Goal: Information Seeking & Learning: Learn about a topic

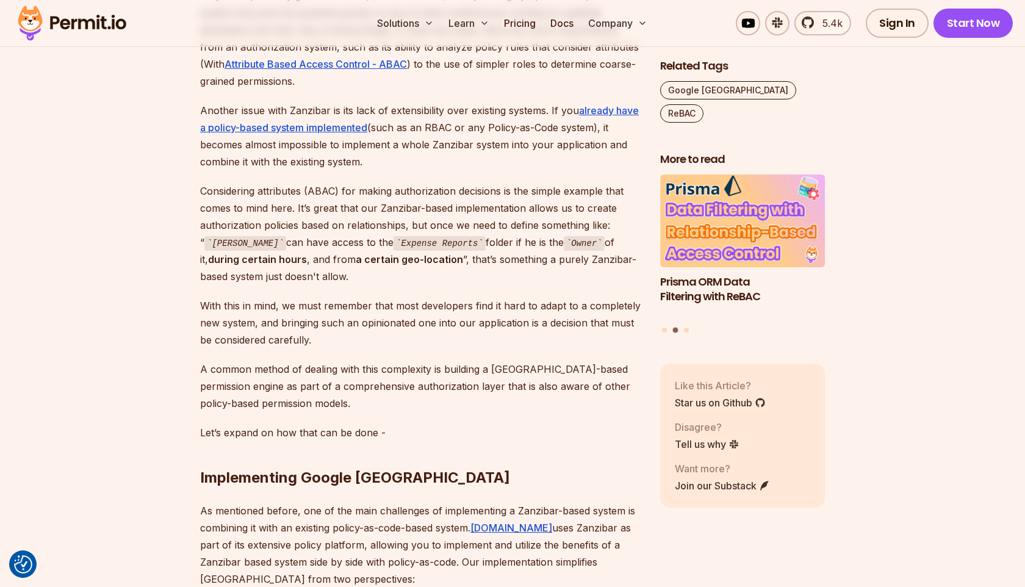
scroll to position [4680, 0]
click at [665, 327] on button "Go to slide 1" at bounding box center [664, 329] width 5 height 5
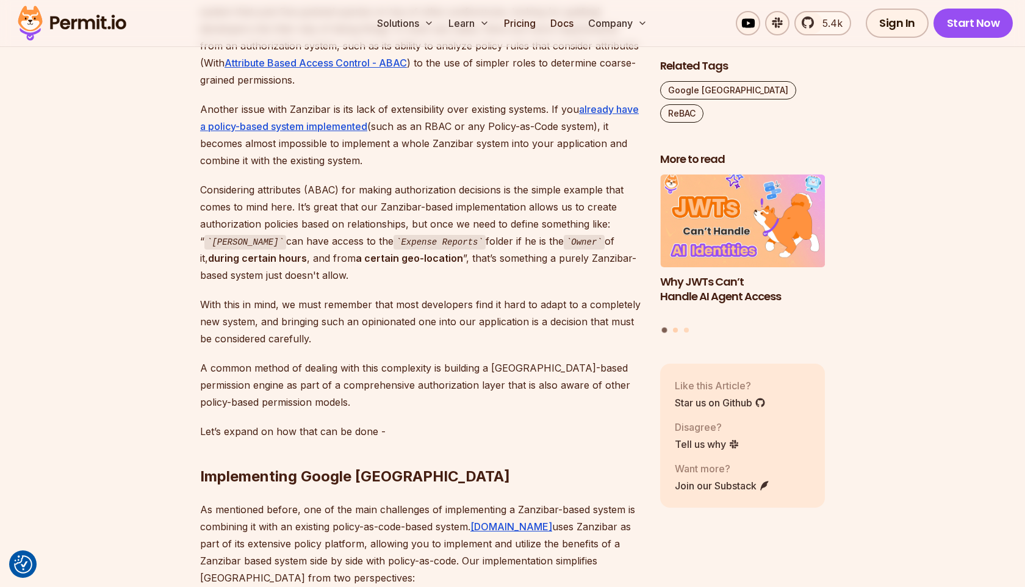
click at [676, 327] on button "Go to slide 2" at bounding box center [675, 329] width 5 height 5
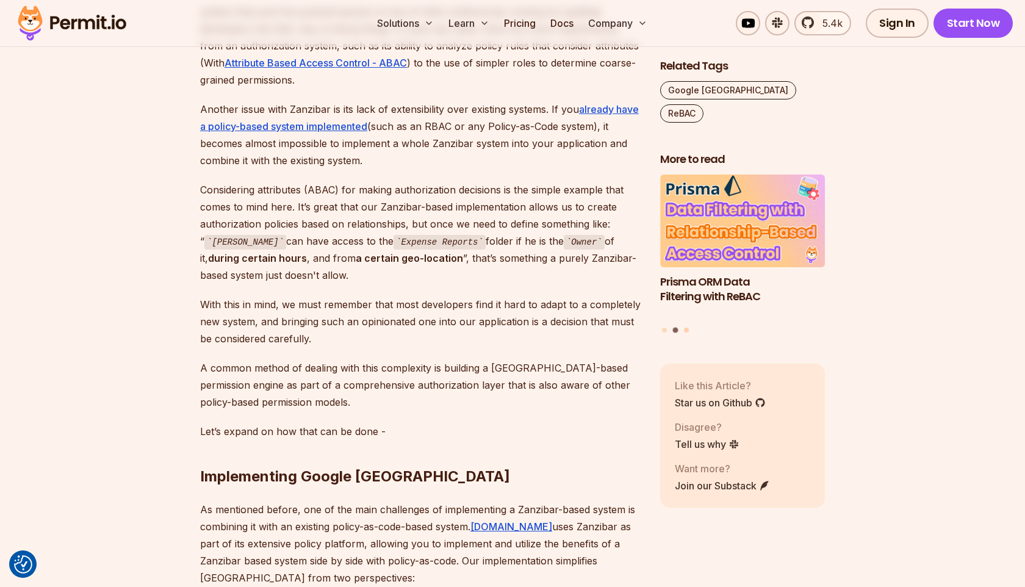
click at [687, 327] on button "Go to slide 3" at bounding box center [686, 329] width 5 height 5
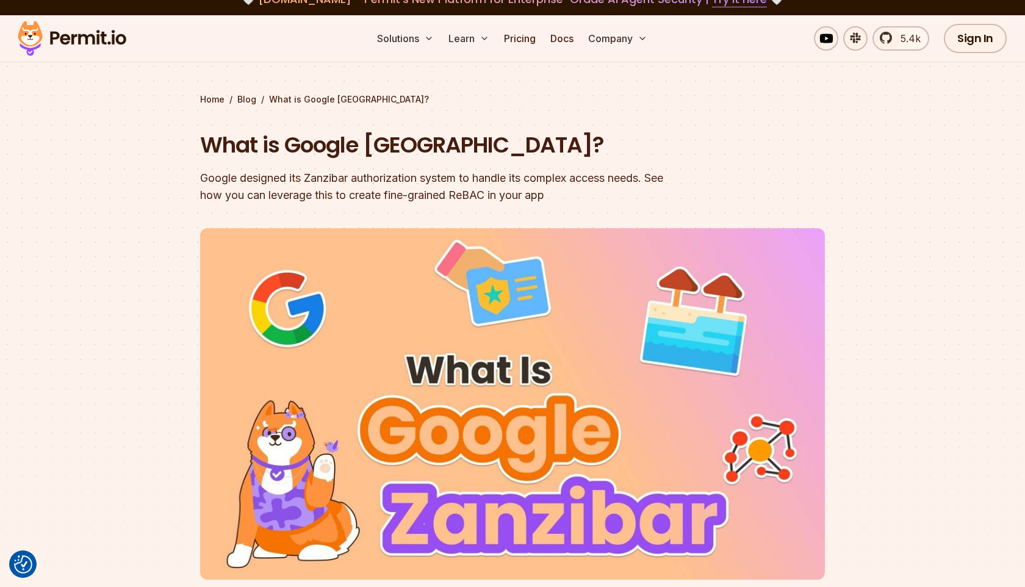
scroll to position [0, 0]
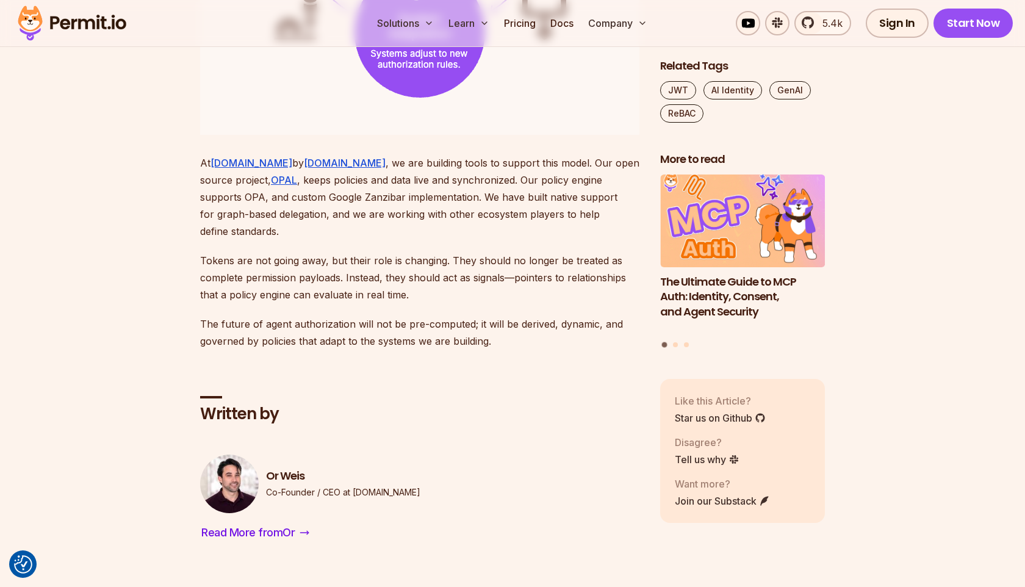
scroll to position [4107, 0]
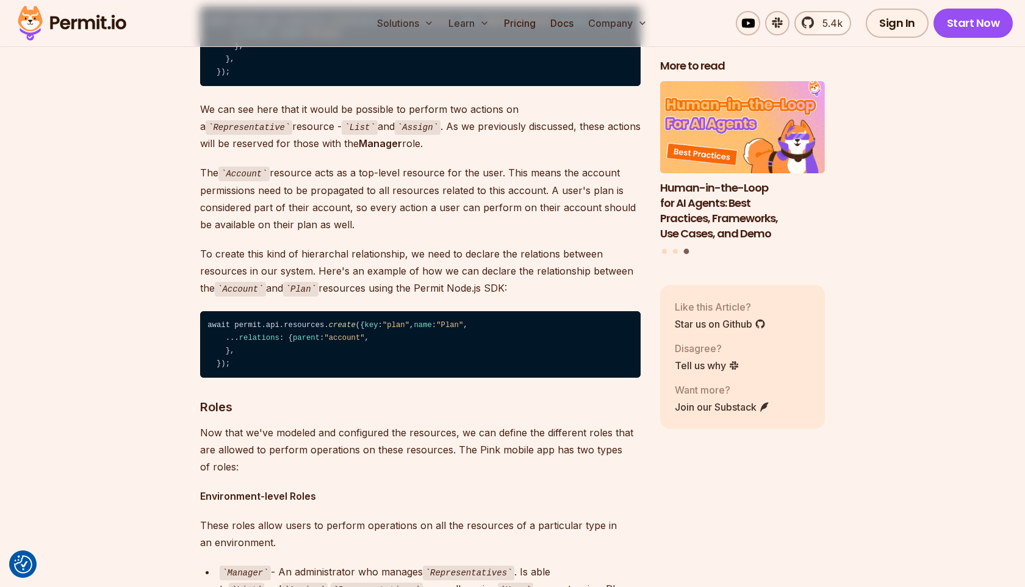
scroll to position [3376, 0]
